Goal: Task Accomplishment & Management: Complete application form

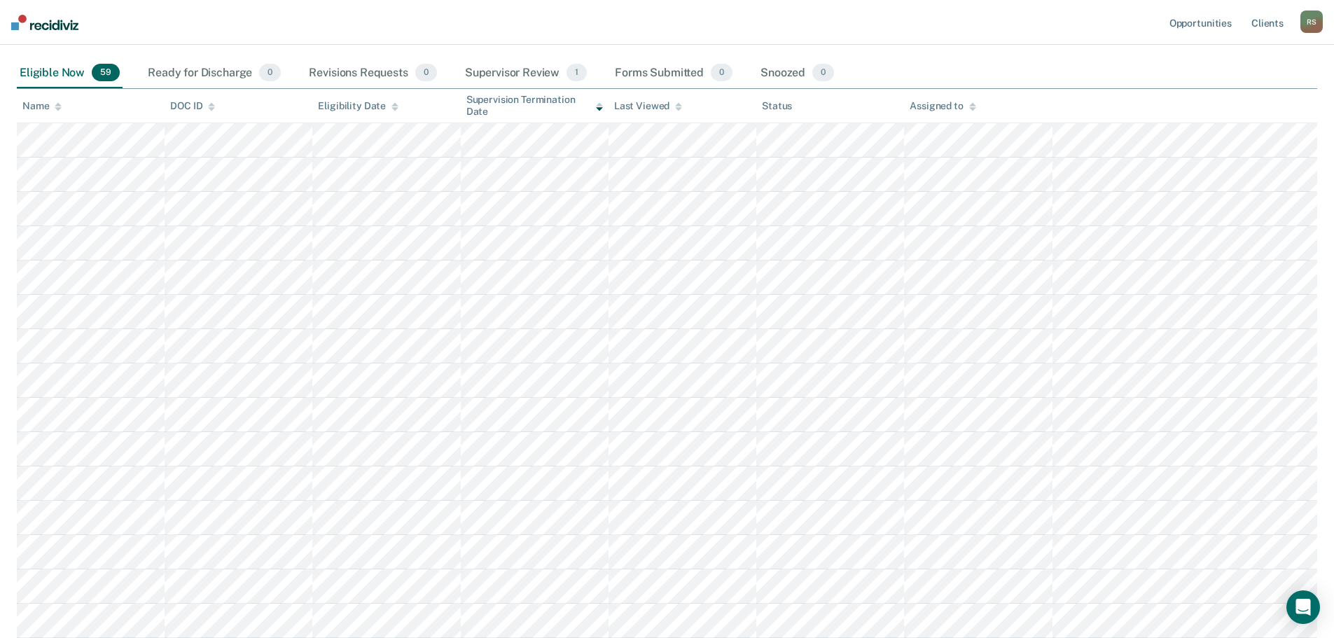
scroll to position [210, 0]
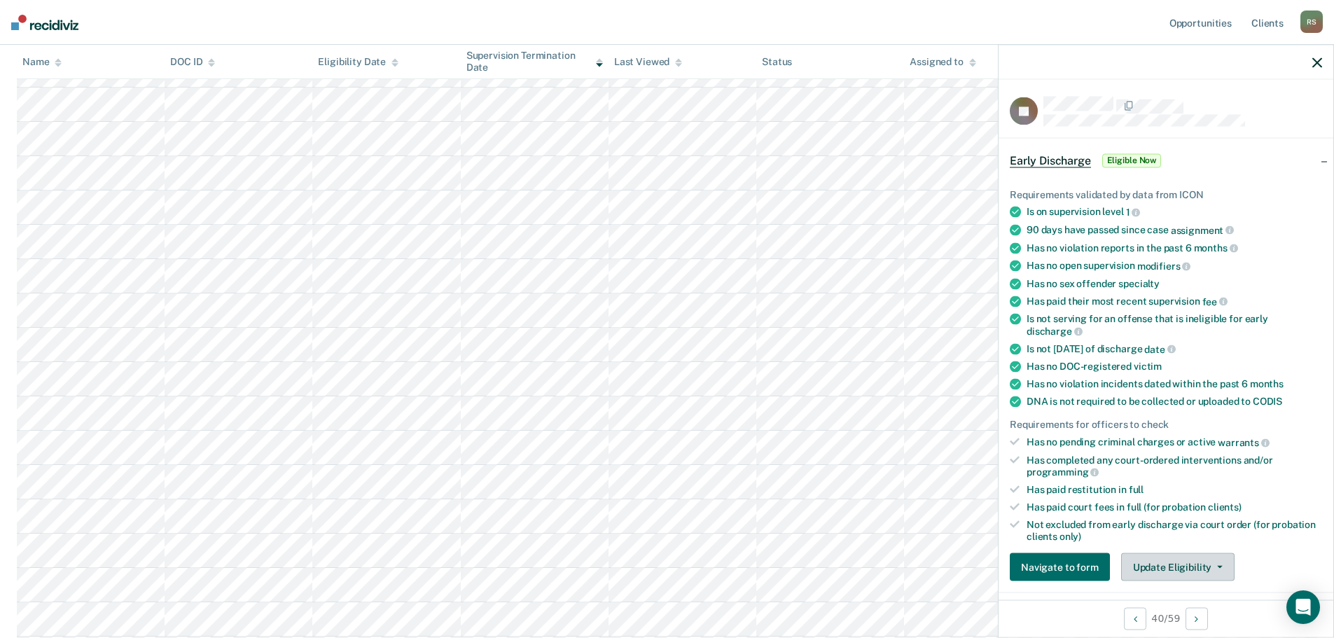
click at [1201, 571] on button "Update Eligibility" at bounding box center [1177, 567] width 113 height 28
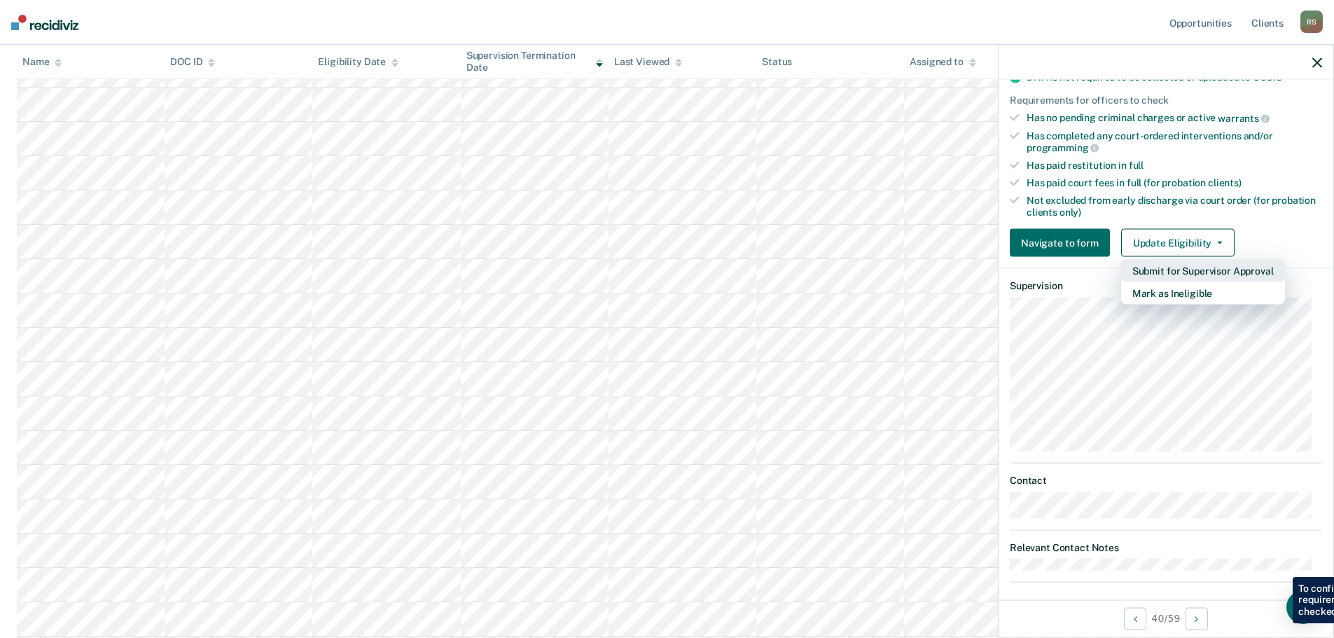
scroll to position [333, 0]
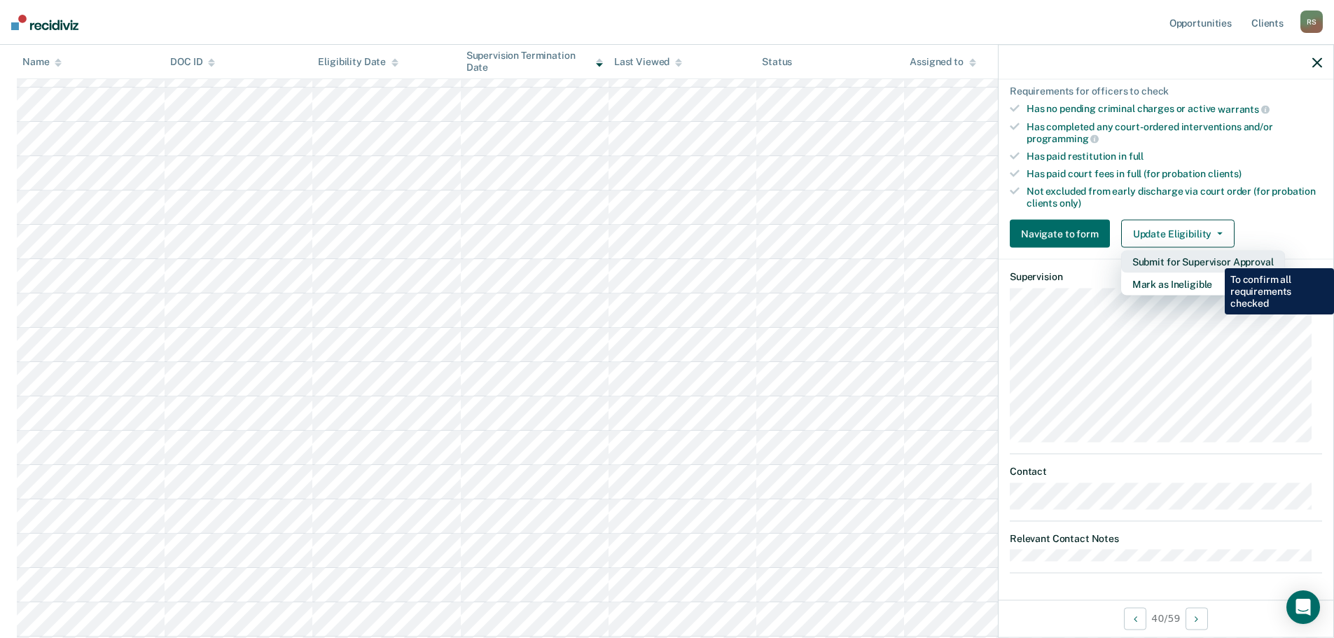
click at [1214, 258] on button "Submit for Supervisor Approval" at bounding box center [1203, 262] width 164 height 22
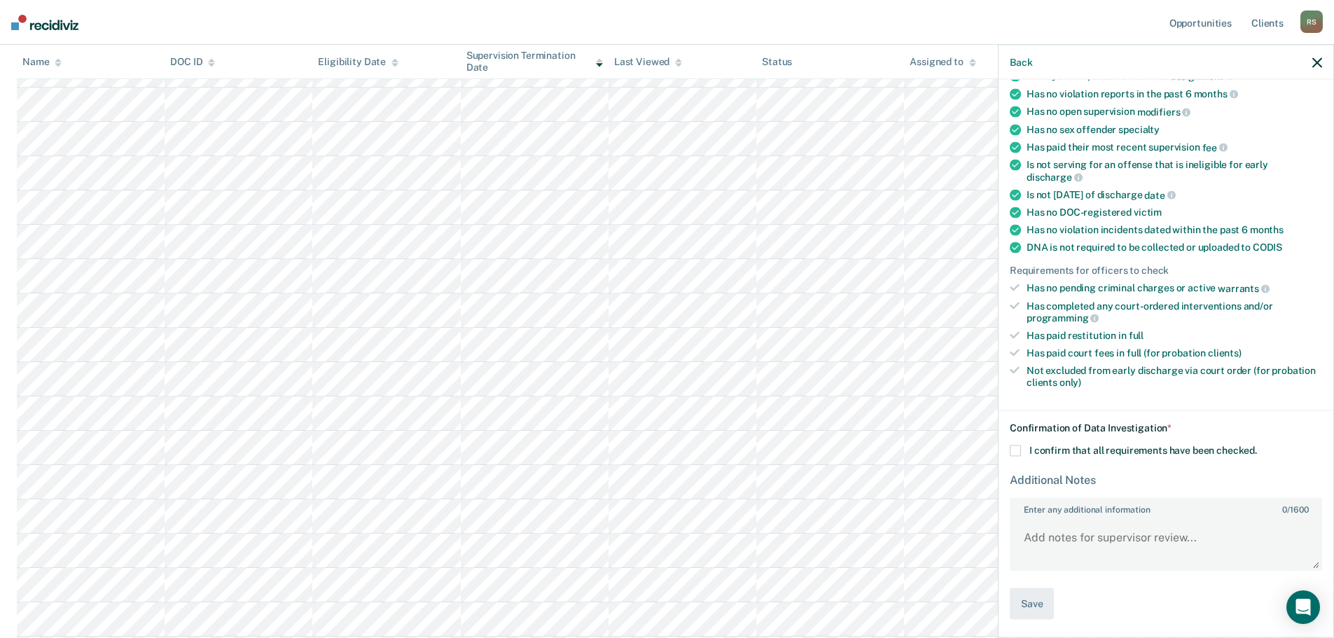
click at [1015, 448] on span at bounding box center [1015, 450] width 11 height 11
click at [1257, 445] on input "I confirm that all requirements have been checked." at bounding box center [1257, 445] width 0 height 0
click at [1039, 607] on button "Save" at bounding box center [1032, 604] width 44 height 32
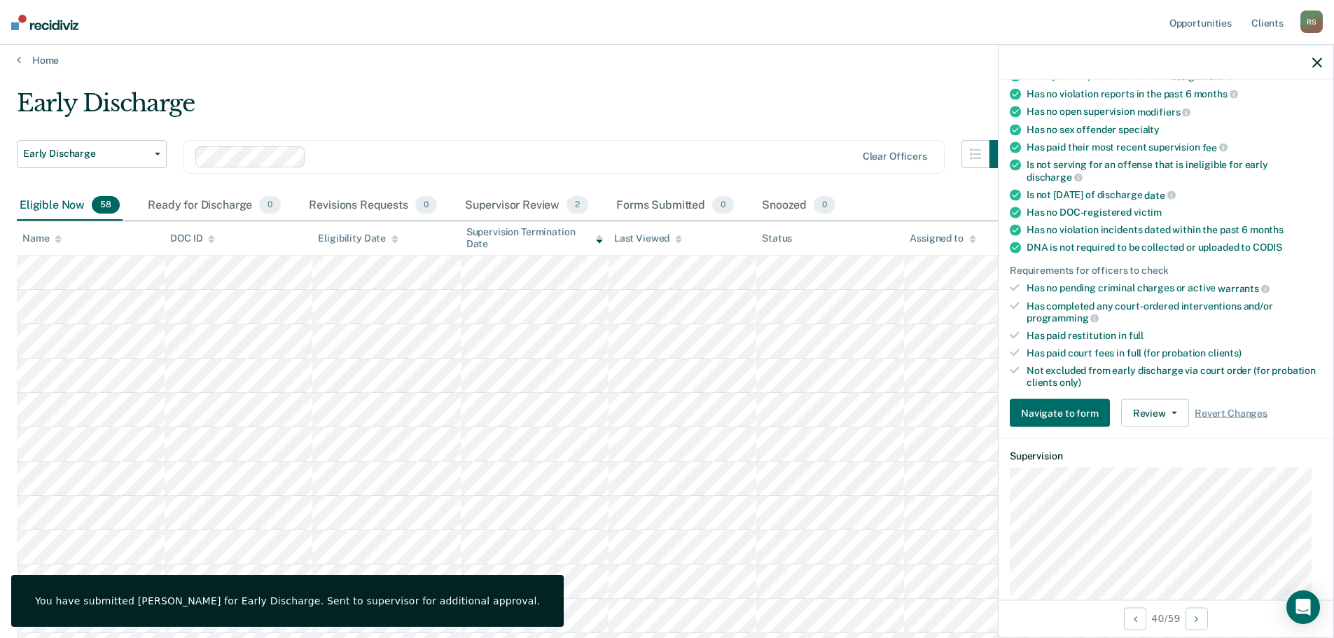
scroll to position [0, 0]
